Goal: Transaction & Acquisition: Purchase product/service

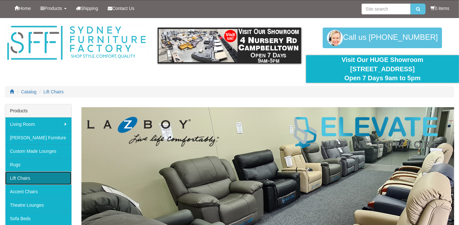
click at [41, 176] on link "Lift Chairs" at bounding box center [38, 177] width 66 height 13
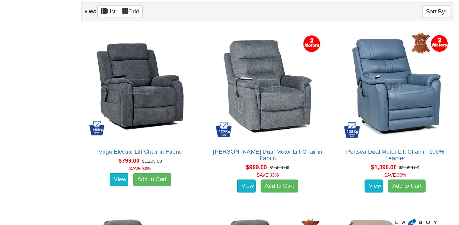
scroll to position [417, 0]
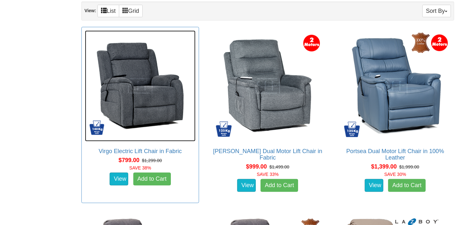
click at [159, 102] on img at bounding box center [140, 85] width 111 height 111
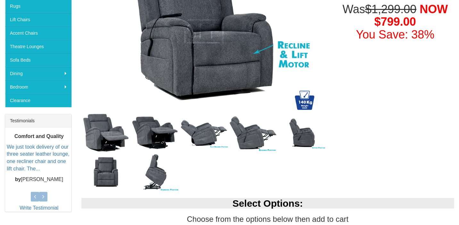
scroll to position [160, 0]
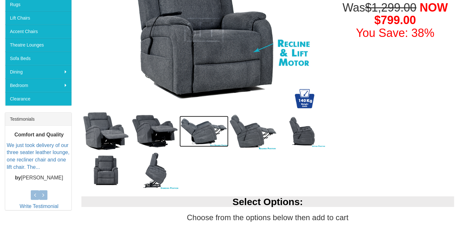
click at [200, 130] on img at bounding box center [204, 131] width 49 height 31
